Goal: Information Seeking & Learning: Learn about a topic

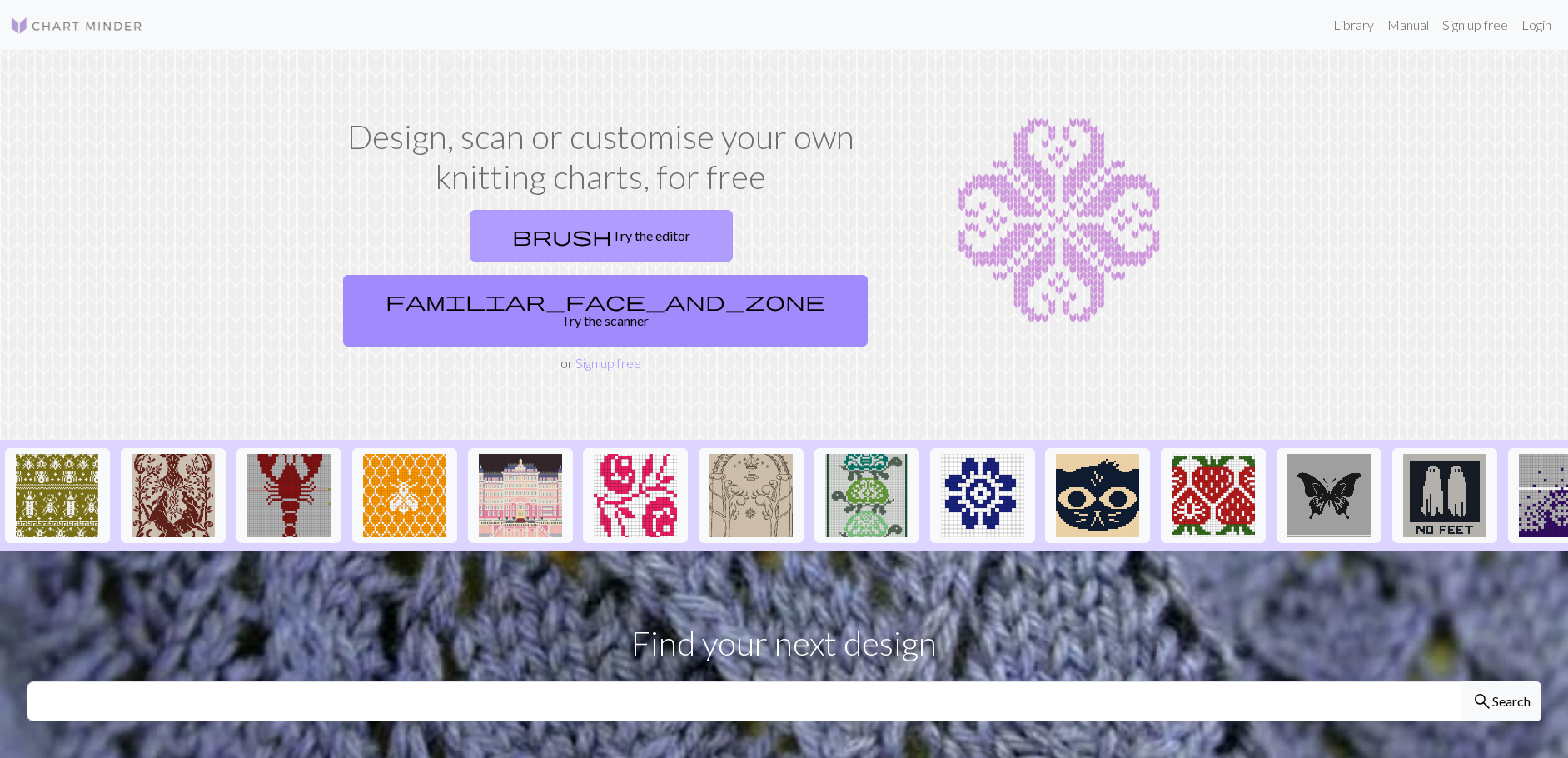
click at [489, 228] on link "brush Try the editor" at bounding box center [601, 236] width 263 height 51
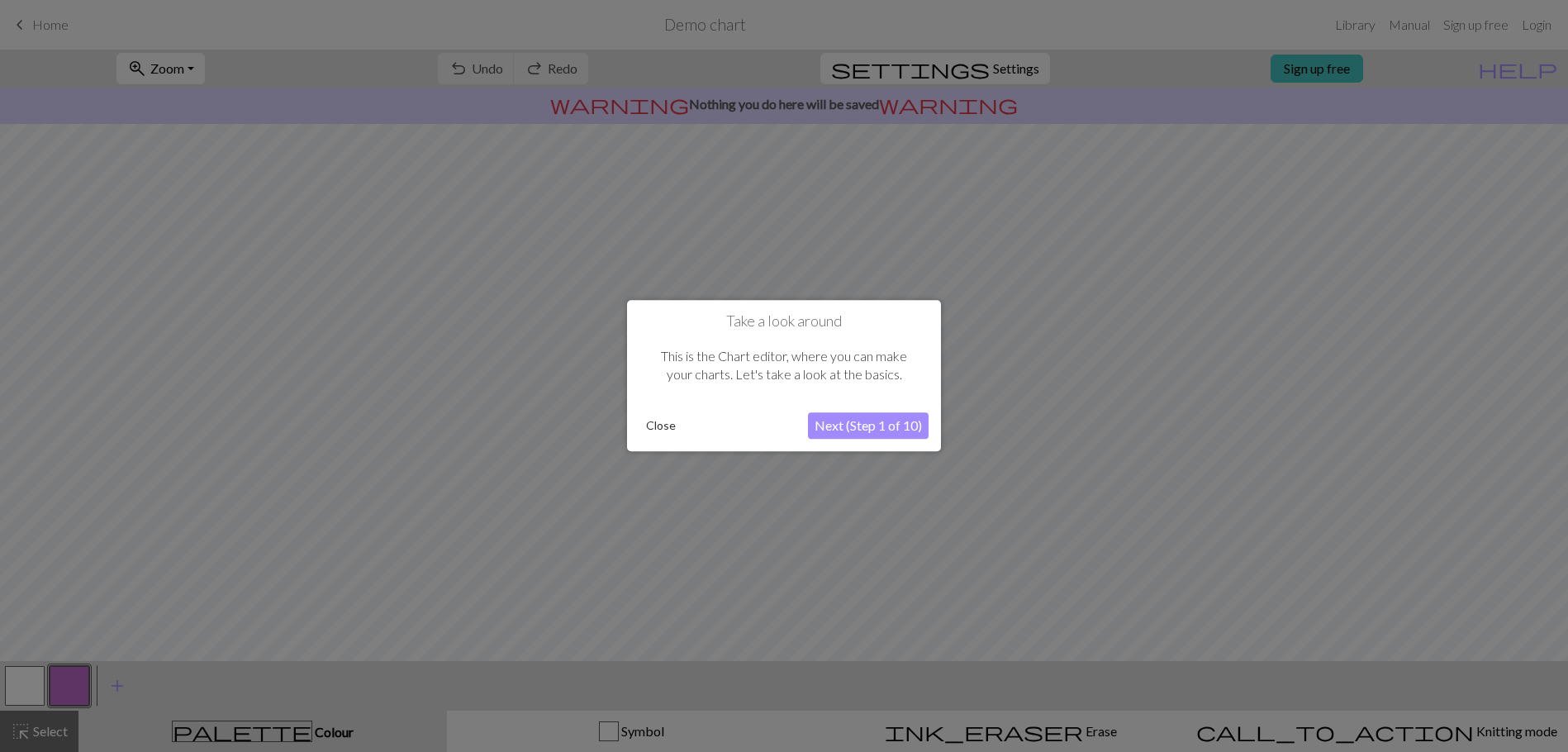
click at [664, 423] on button "Close" at bounding box center [661, 426] width 43 height 25
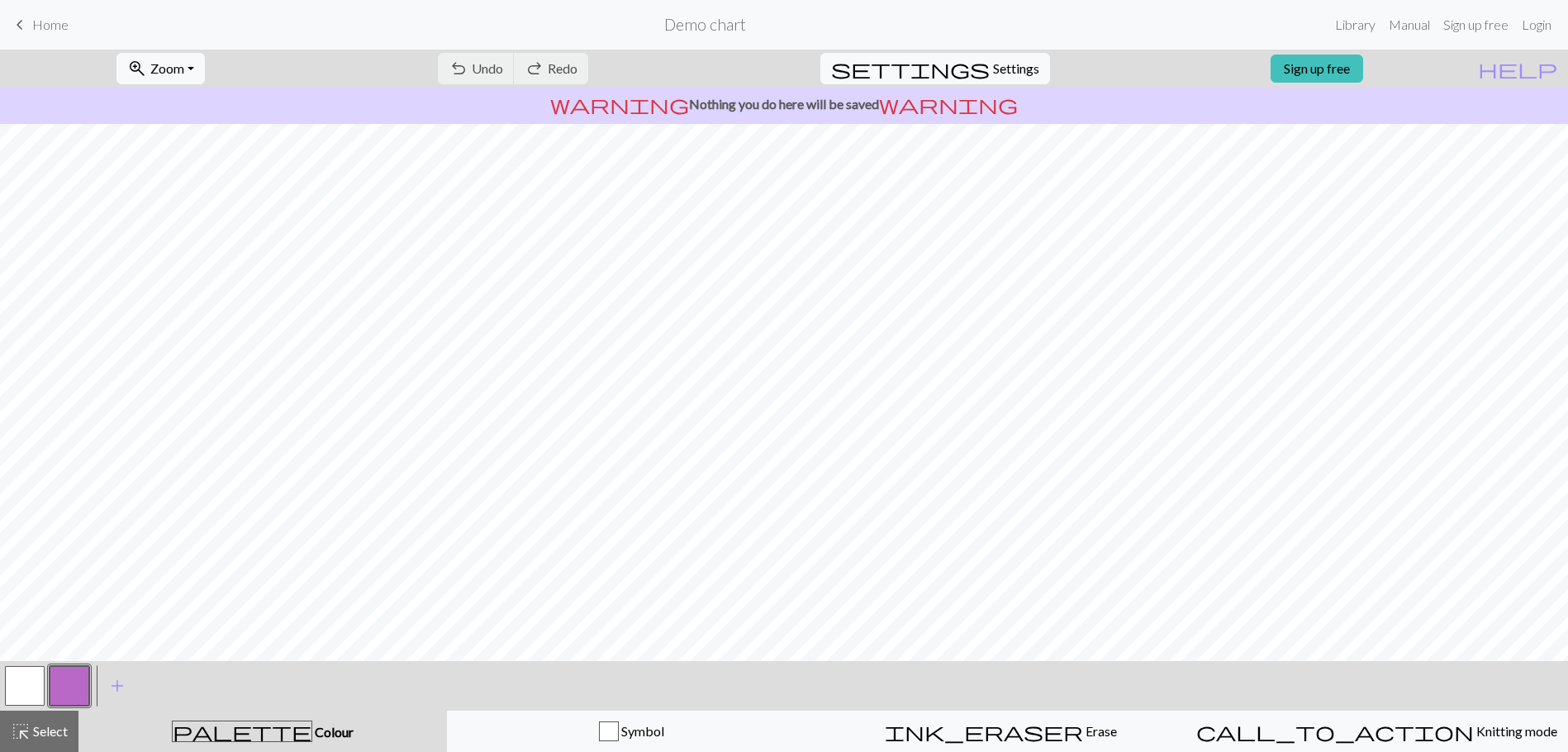
click at [34, 29] on span "Home" at bounding box center [50, 24] width 36 height 16
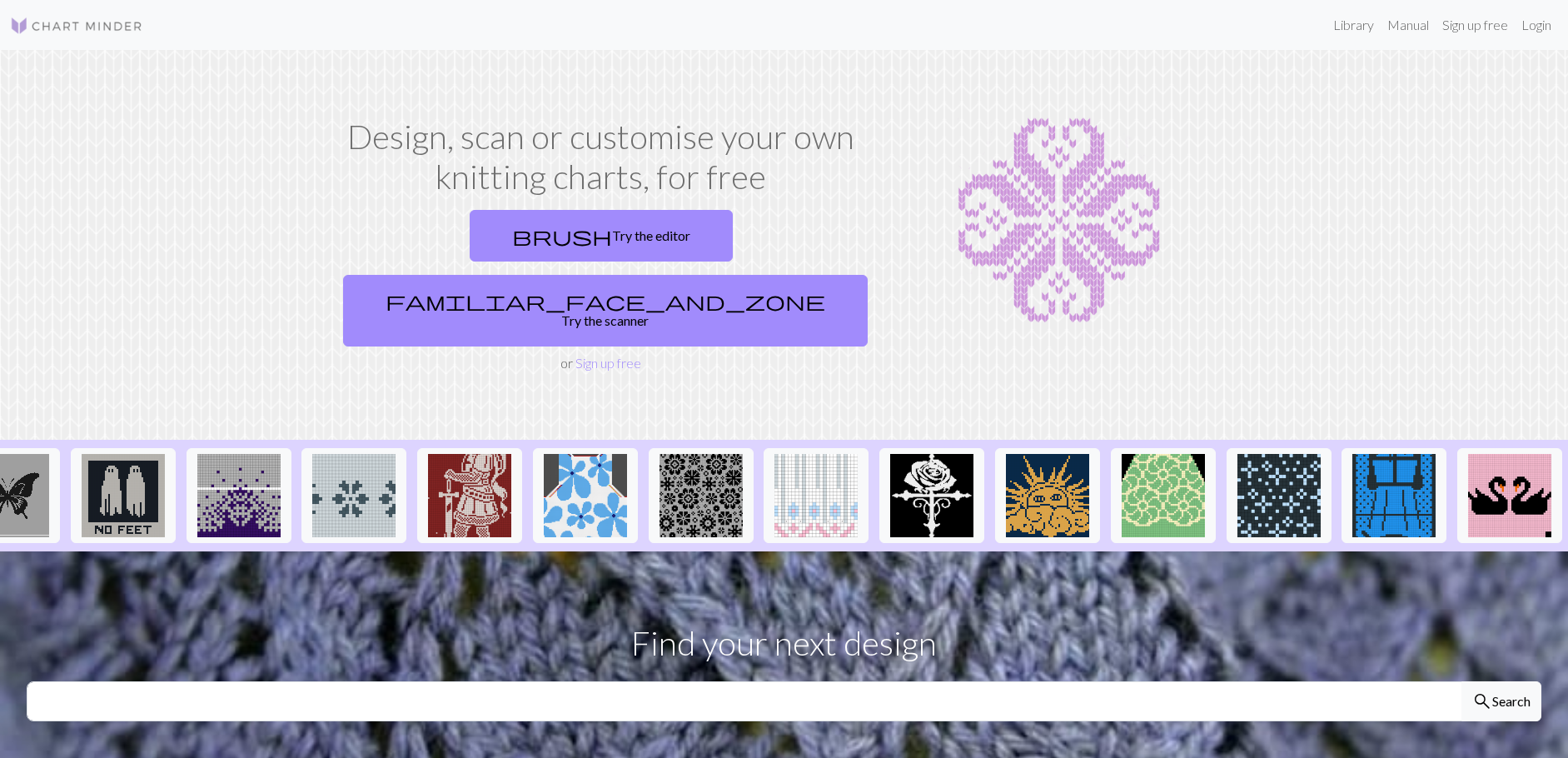
scroll to position [0, 1471]
click at [729, 681] on input "text" at bounding box center [744, 701] width 1436 height 40
type input "BERNESE MOUNTAIN DOG"
click at [1461, 681] on button "search Search" at bounding box center [1501, 701] width 80 height 40
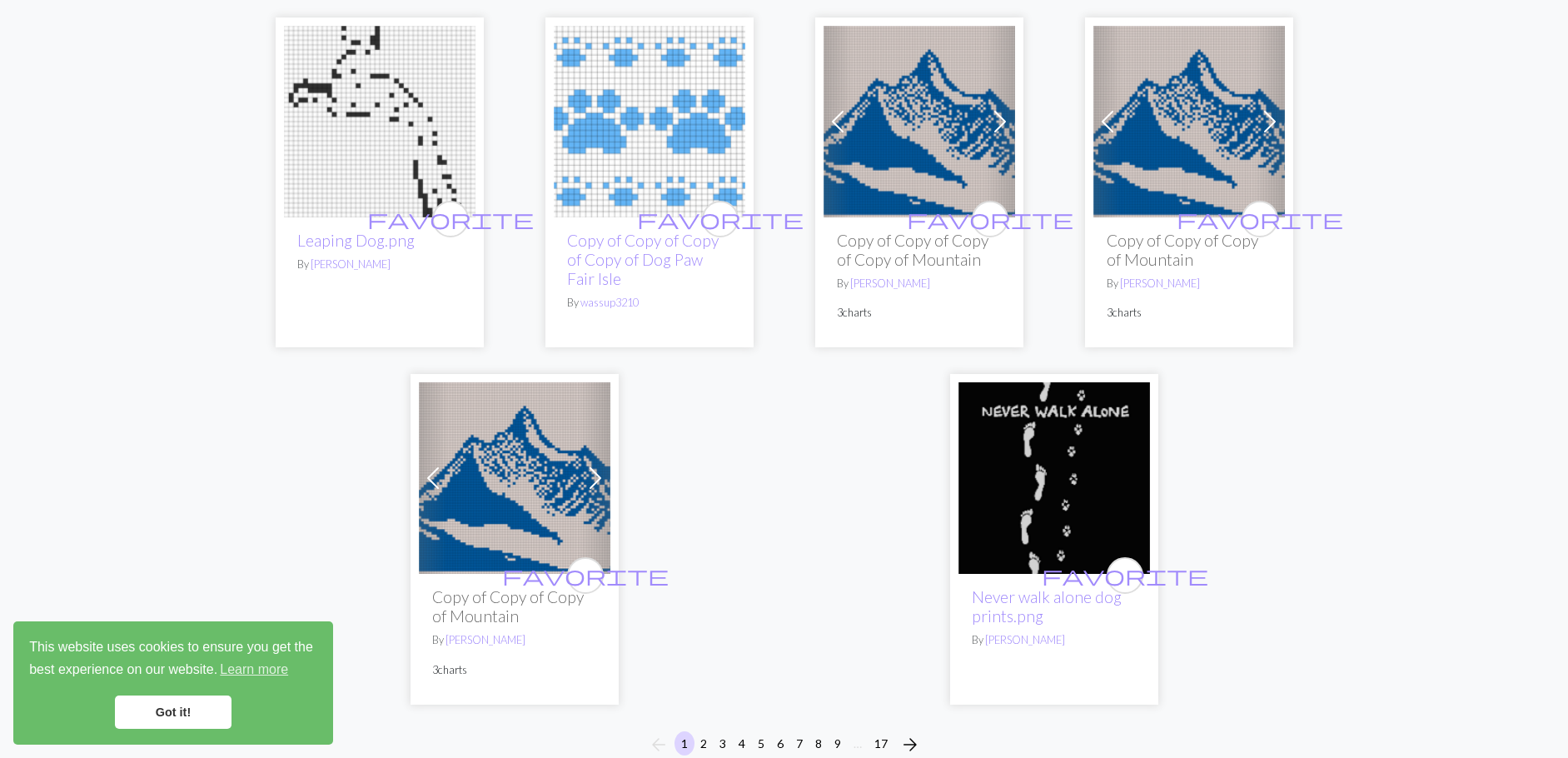
scroll to position [4582, 0]
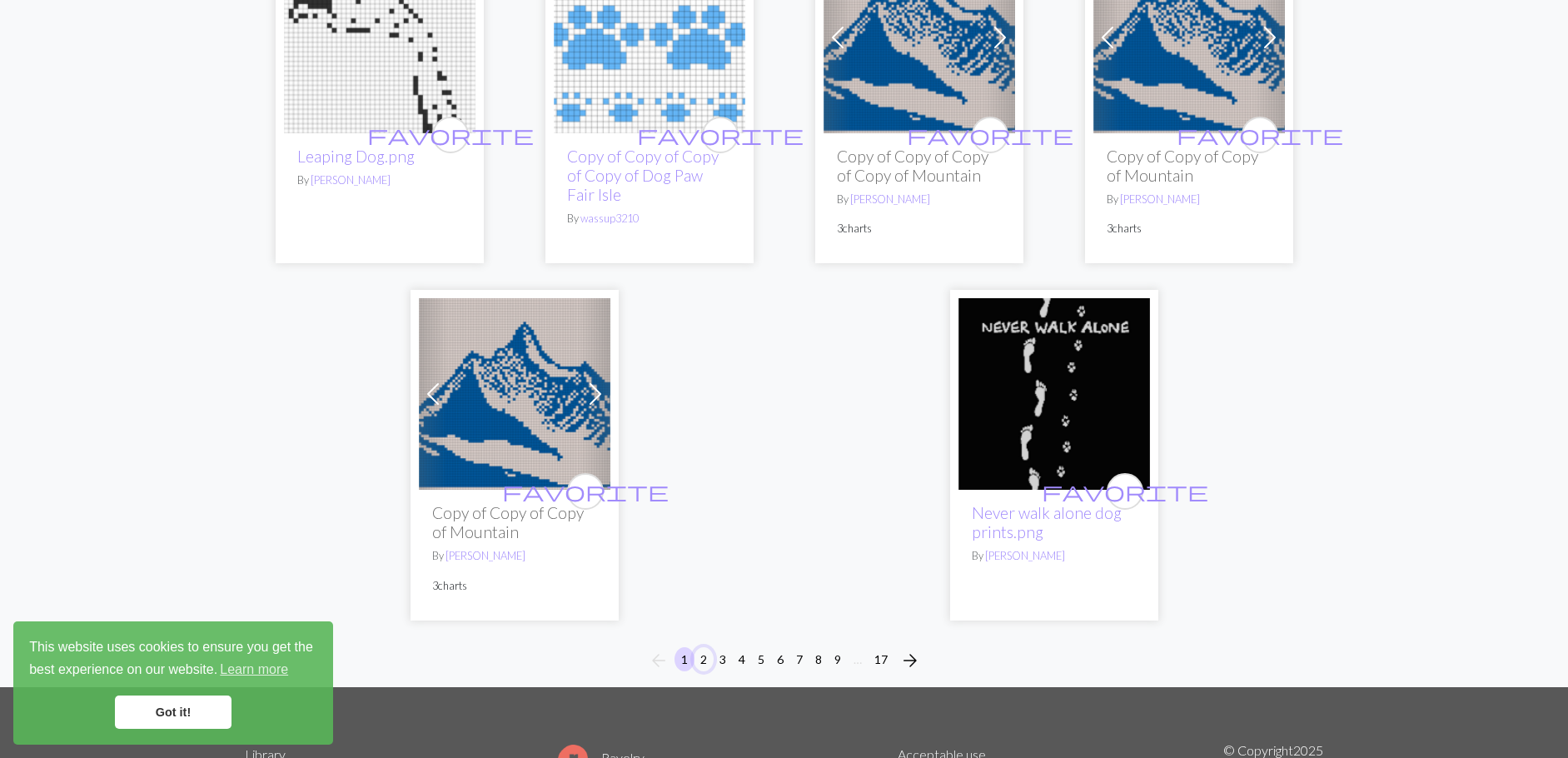
click at [705, 647] on button "2" at bounding box center [703, 659] width 20 height 24
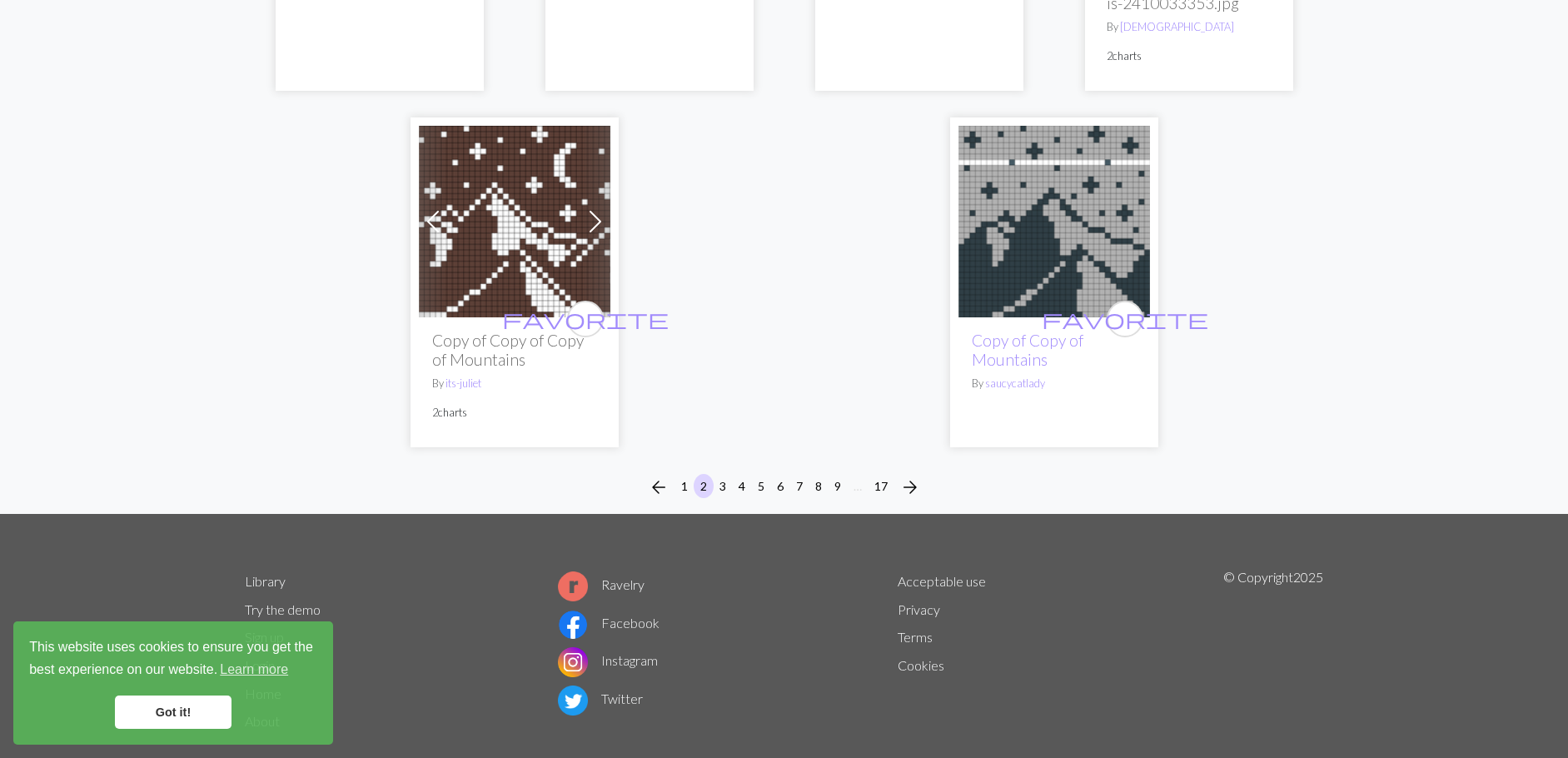
scroll to position [4469, 0]
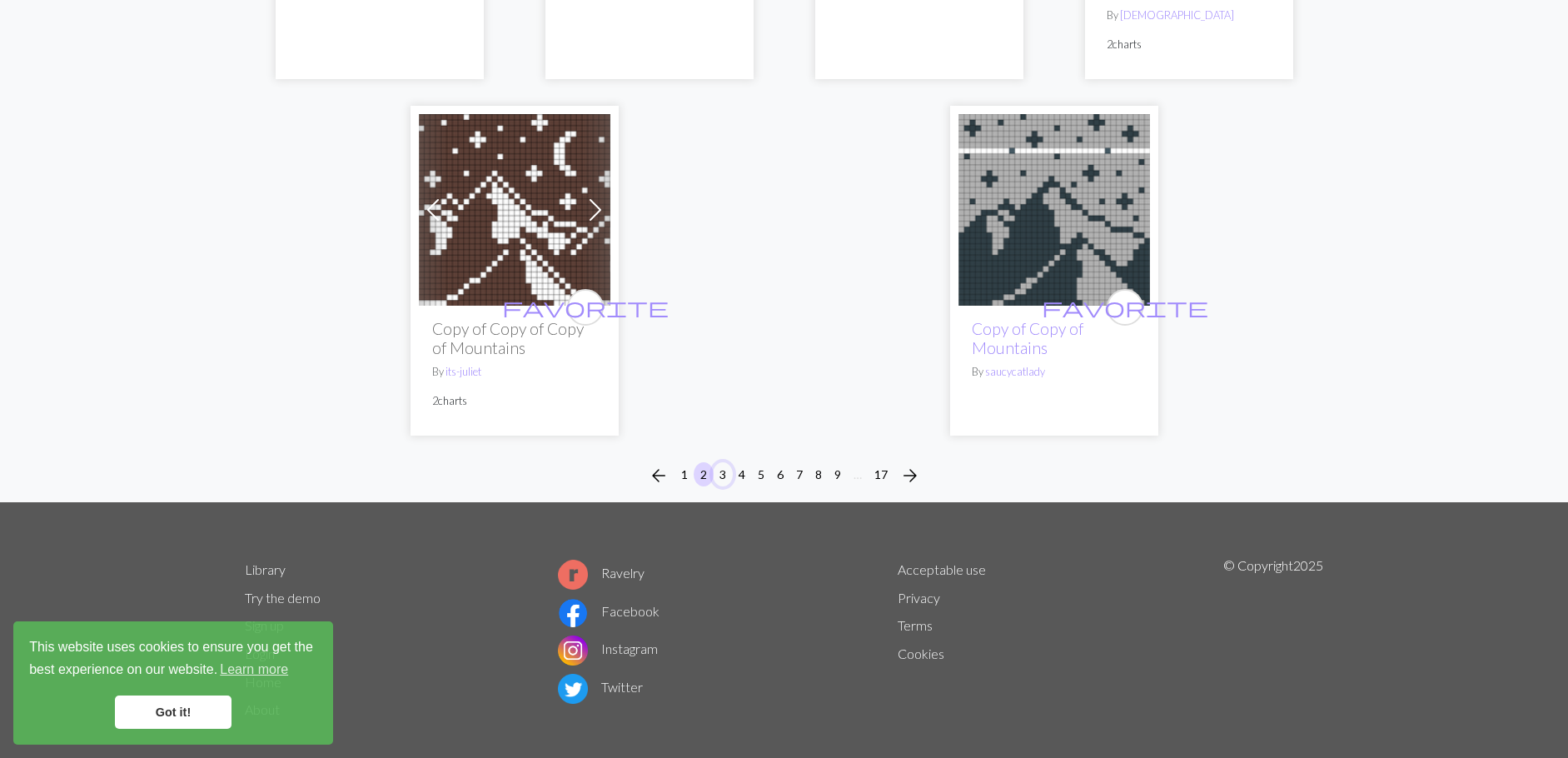
click at [727, 462] on button "3" at bounding box center [722, 474] width 20 height 24
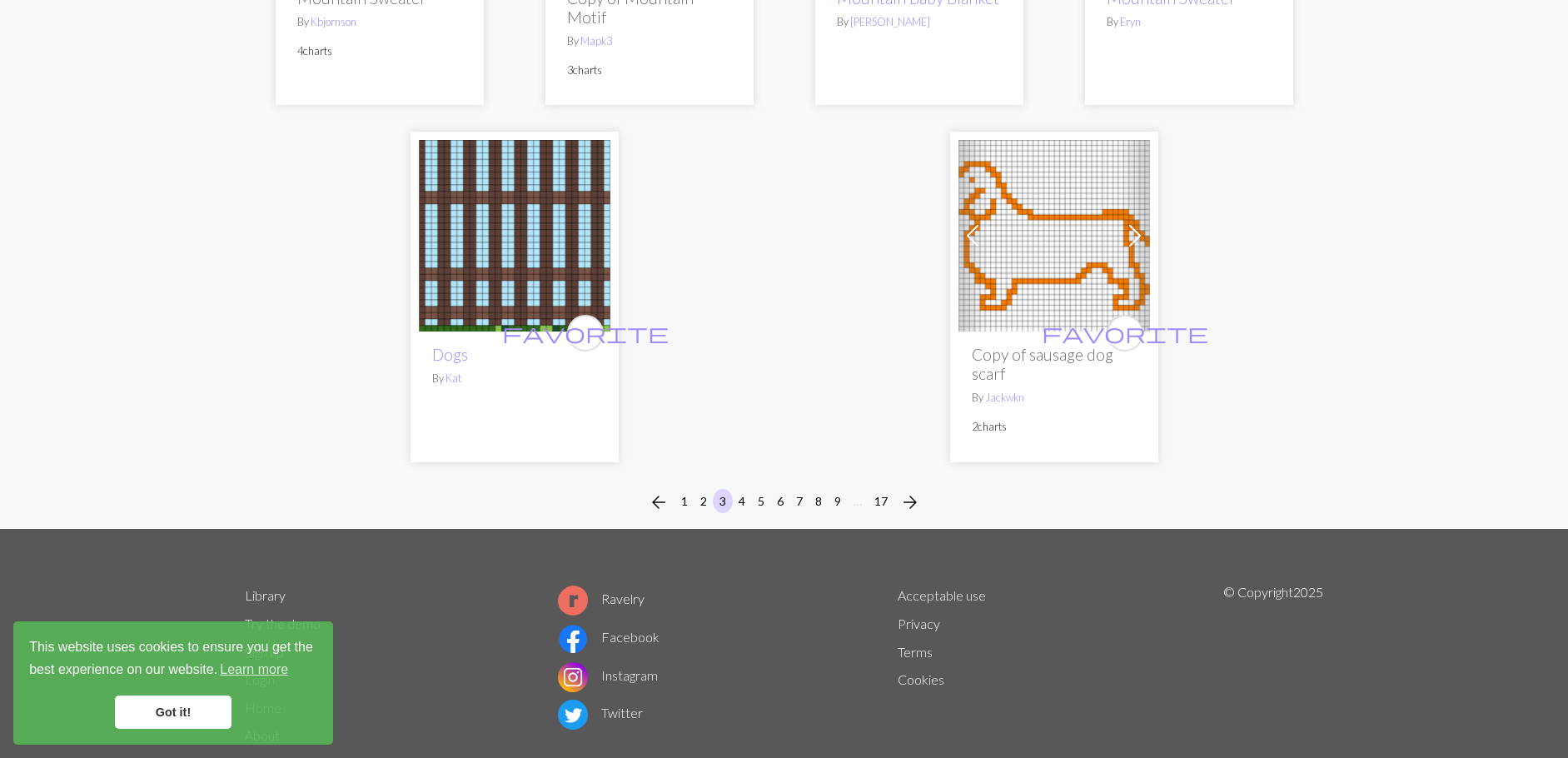
scroll to position [4393, 0]
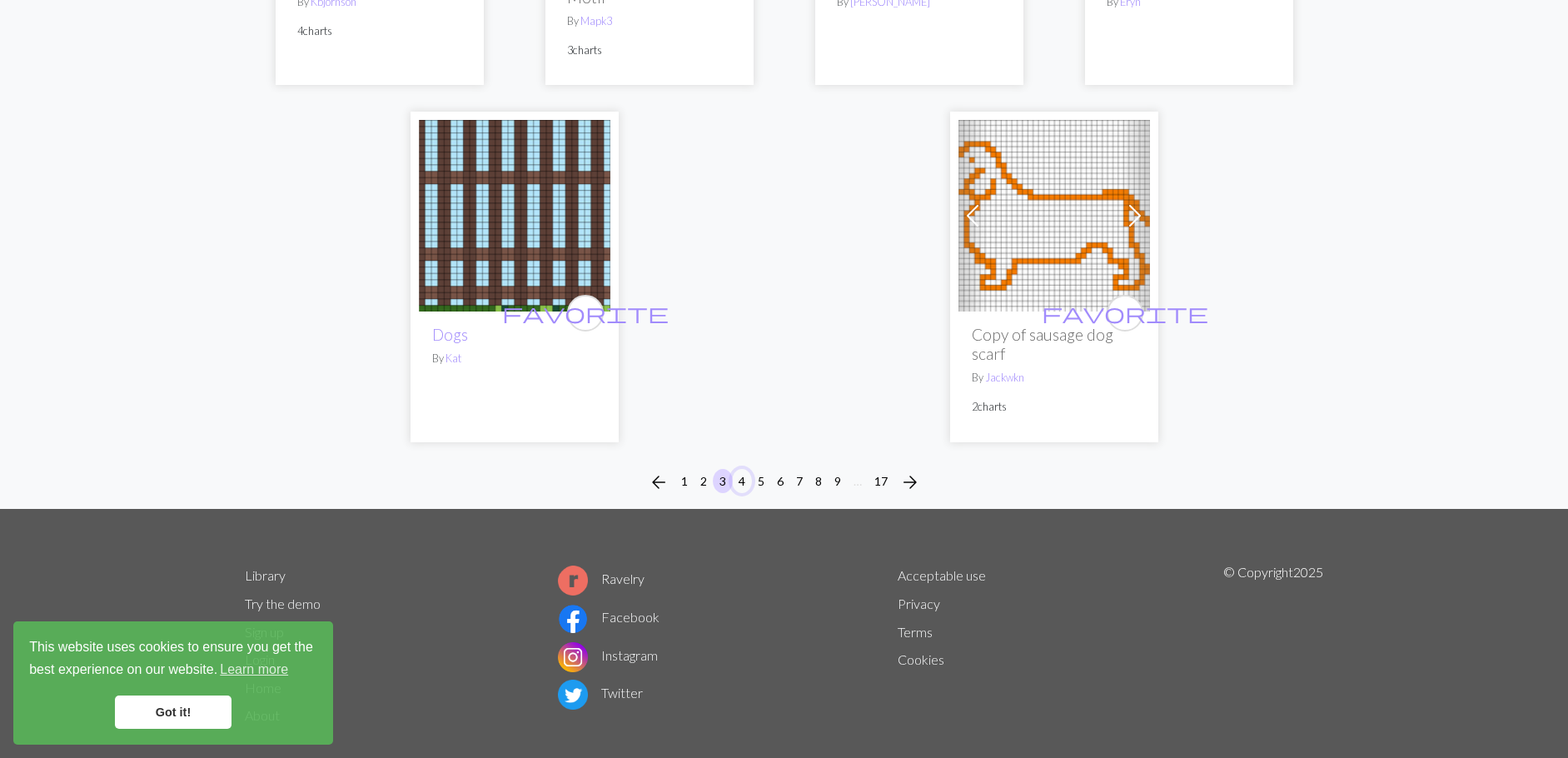
click at [745, 469] on button "4" at bounding box center [741, 481] width 20 height 24
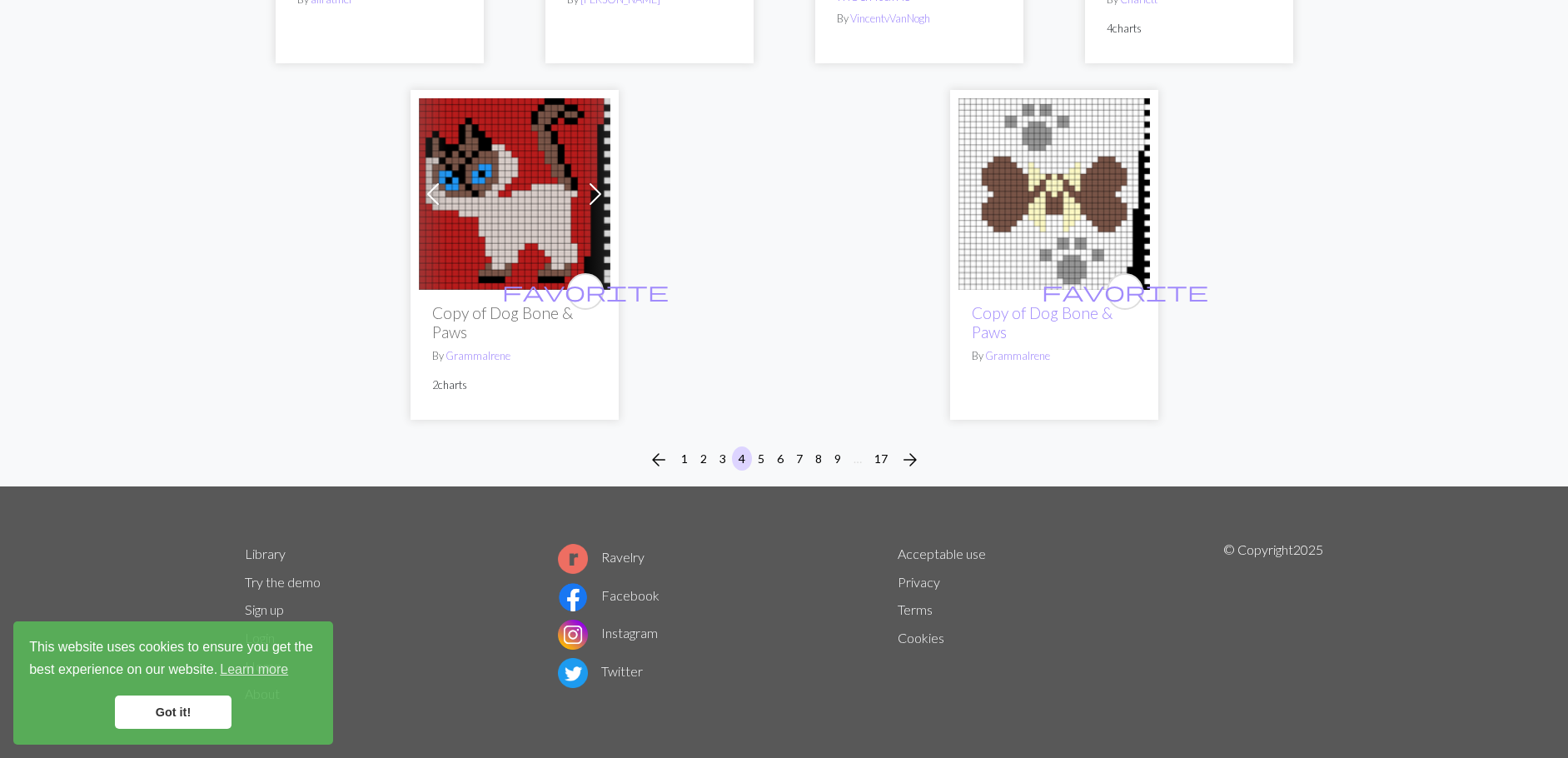
scroll to position [4489, 0]
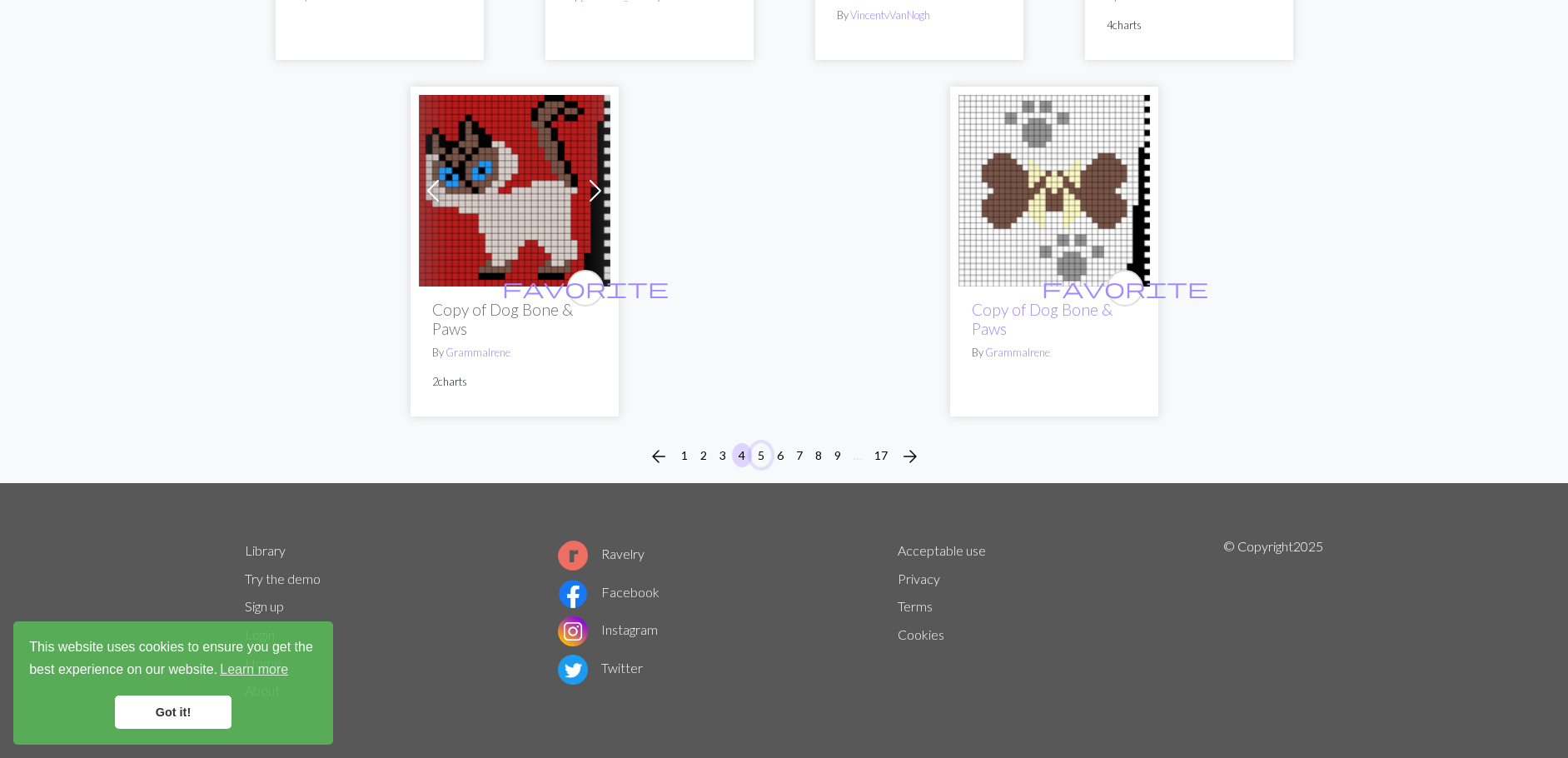
click at [764, 458] on button "5" at bounding box center [760, 455] width 20 height 24
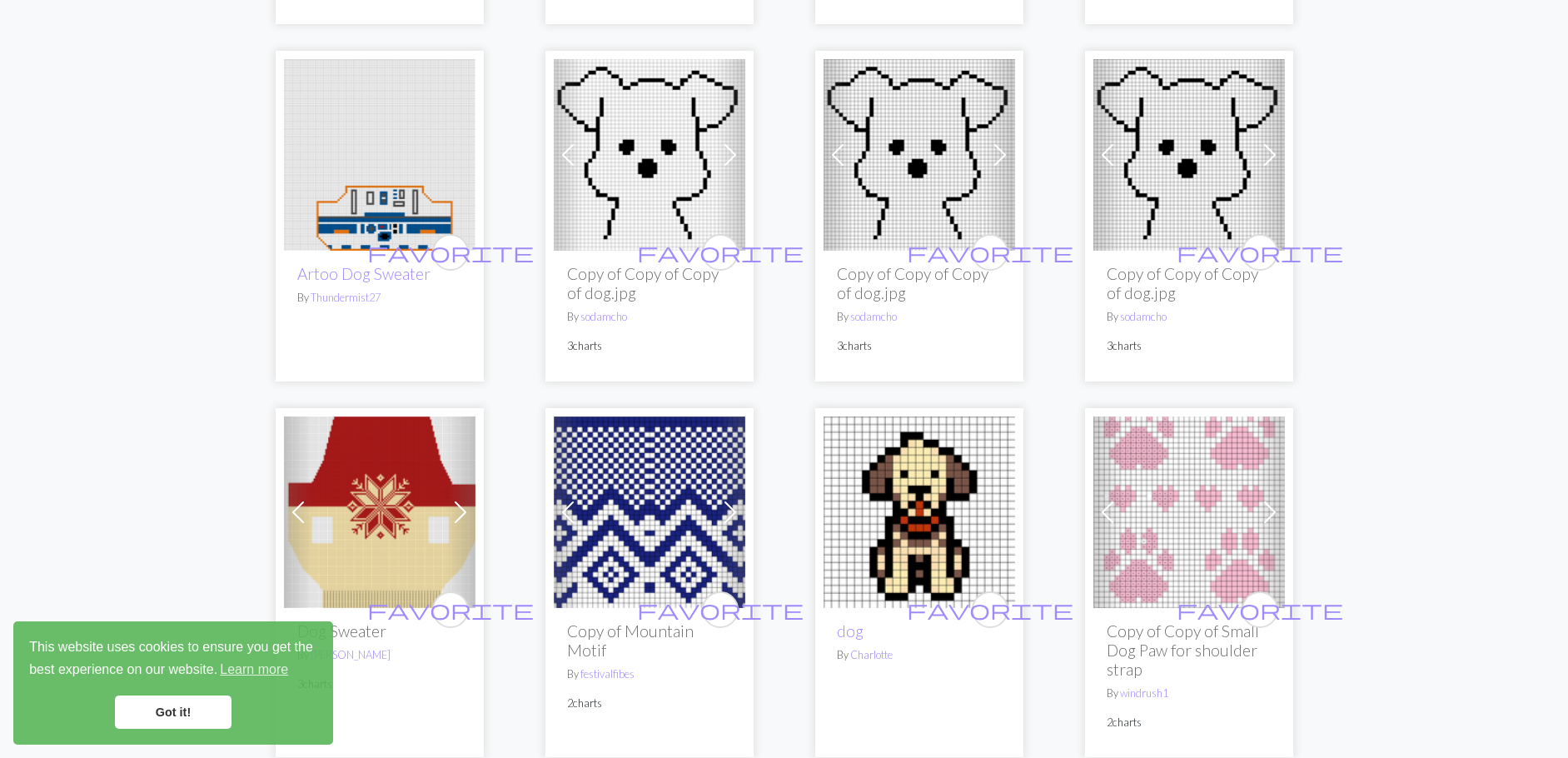
scroll to position [4416, 0]
